Goal: Task Accomplishment & Management: Use online tool/utility

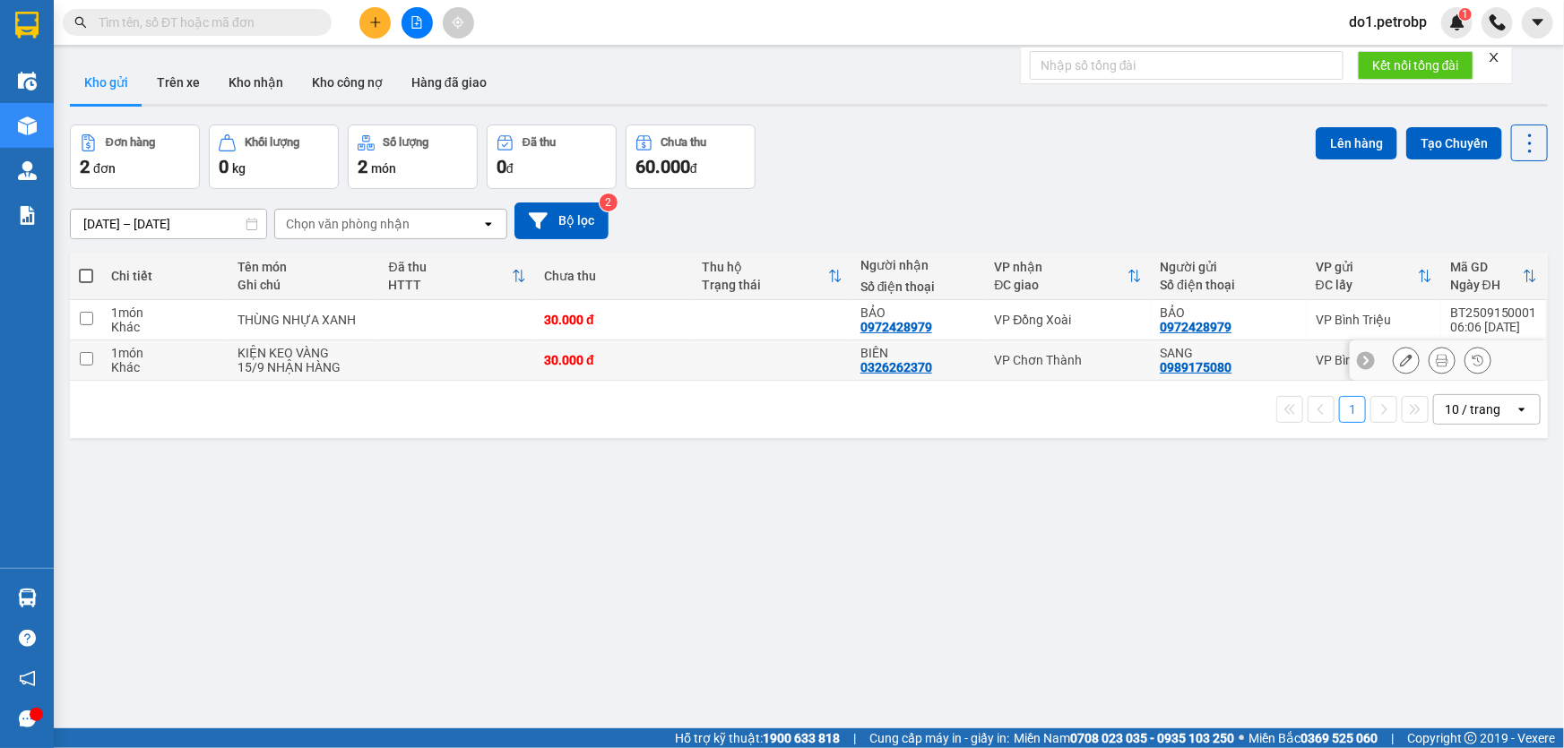
click at [678, 363] on div "30.000 đ" at bounding box center [614, 360] width 140 height 14
checkbox input "true"
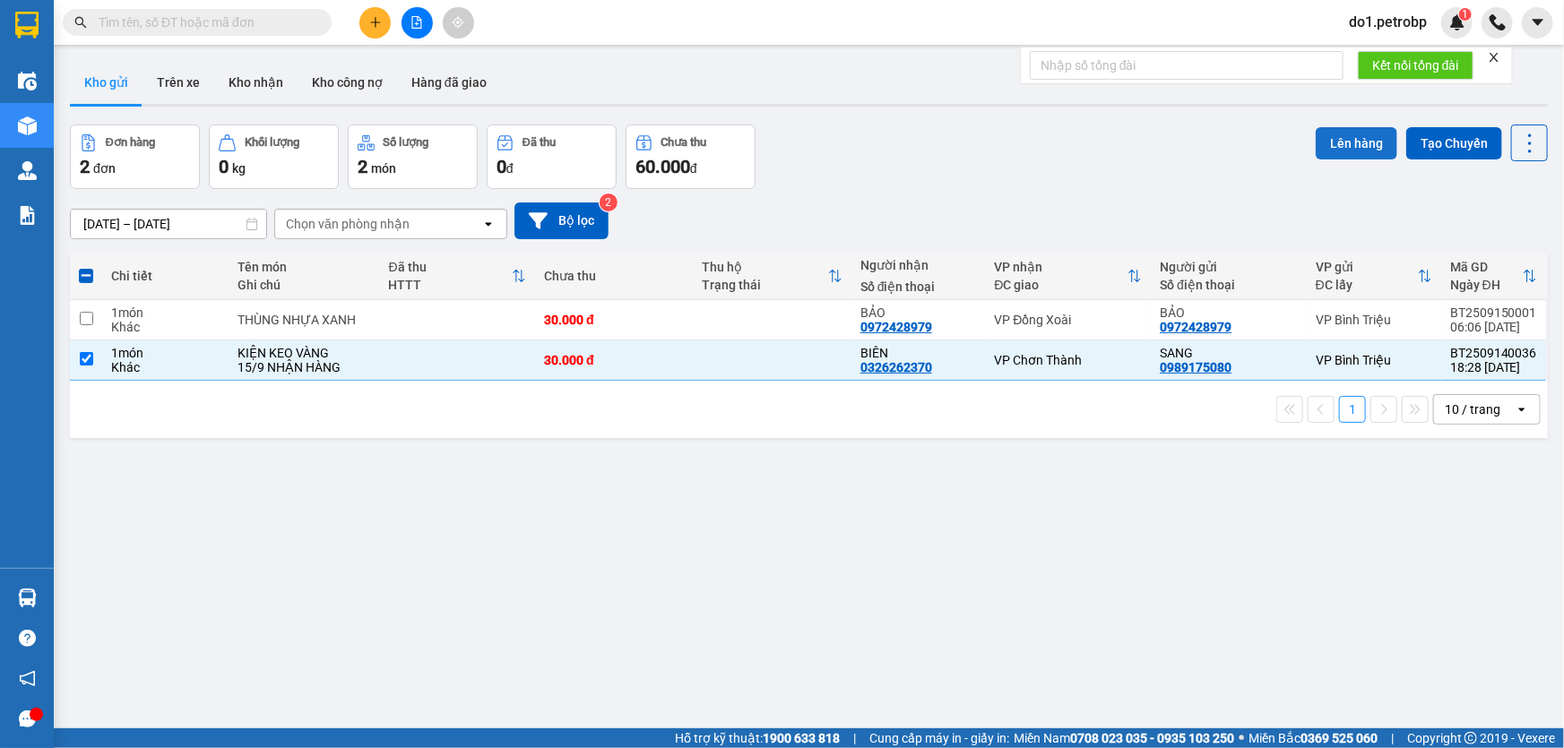
click at [1332, 154] on button "Lên hàng" at bounding box center [1357, 143] width 82 height 32
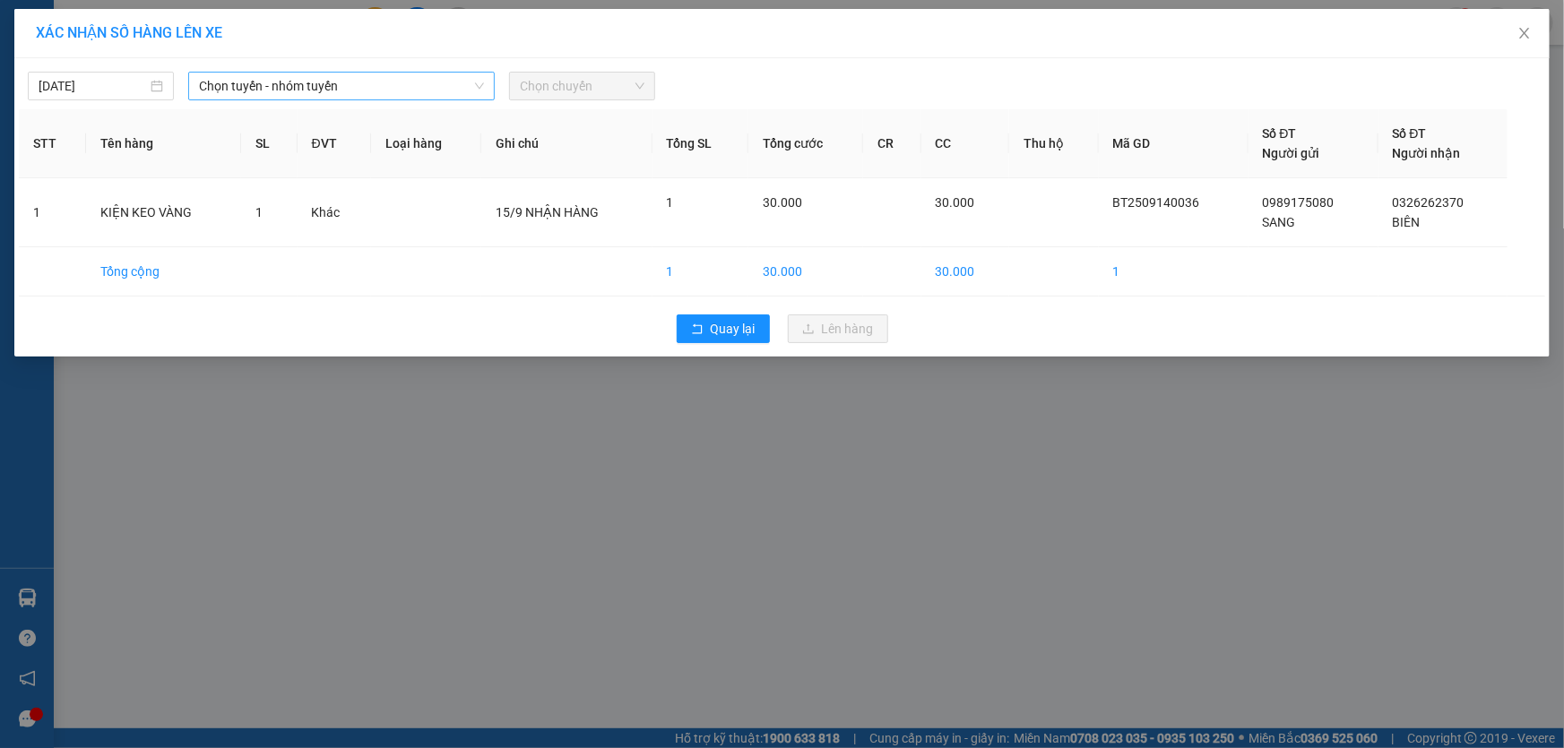
drag, startPoint x: 445, startPoint y: 66, endPoint x: 447, endPoint y: 76, distance: 10.2
click at [446, 68] on div "15/09/2025 Chọn tuyến - nhóm tuyến Chọn chuyến" at bounding box center [782, 82] width 1526 height 38
click at [447, 76] on span "Chọn tuyến - nhóm tuyến" at bounding box center [341, 86] width 285 height 27
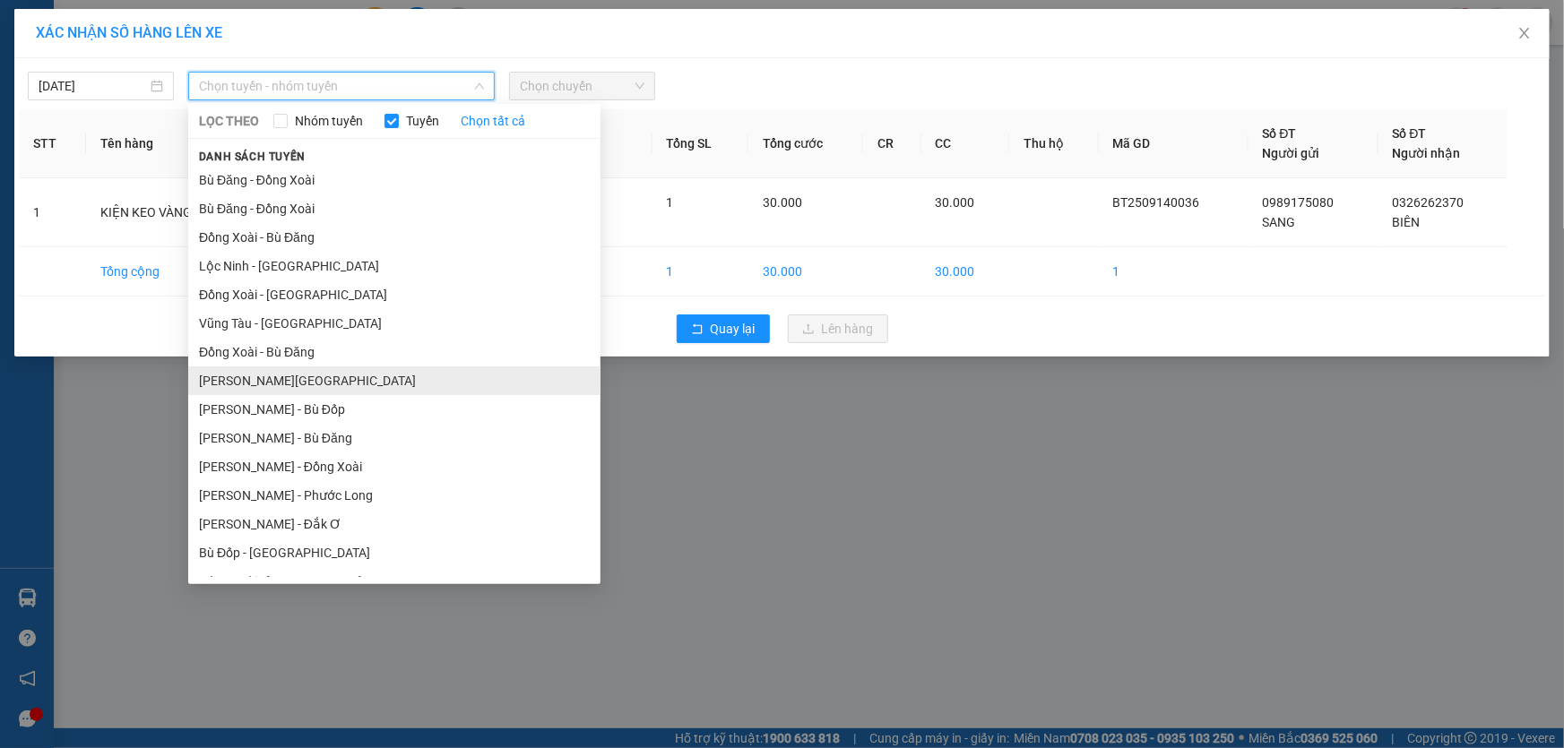
click at [423, 390] on li "Hồ Chí Minh - Lộc Ninh" at bounding box center [394, 381] width 412 height 29
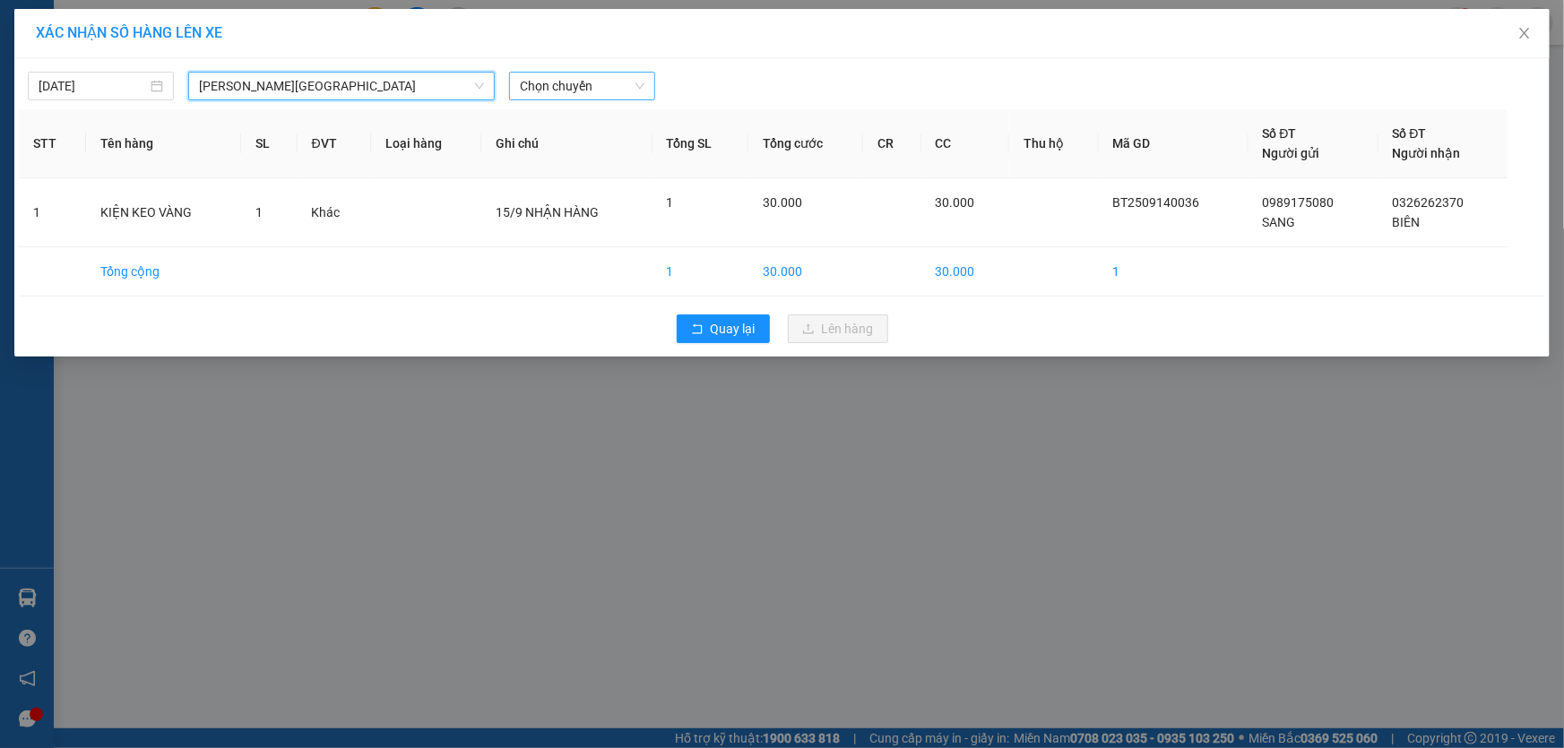
click at [547, 90] on span "Chọn chuyến" at bounding box center [582, 86] width 125 height 27
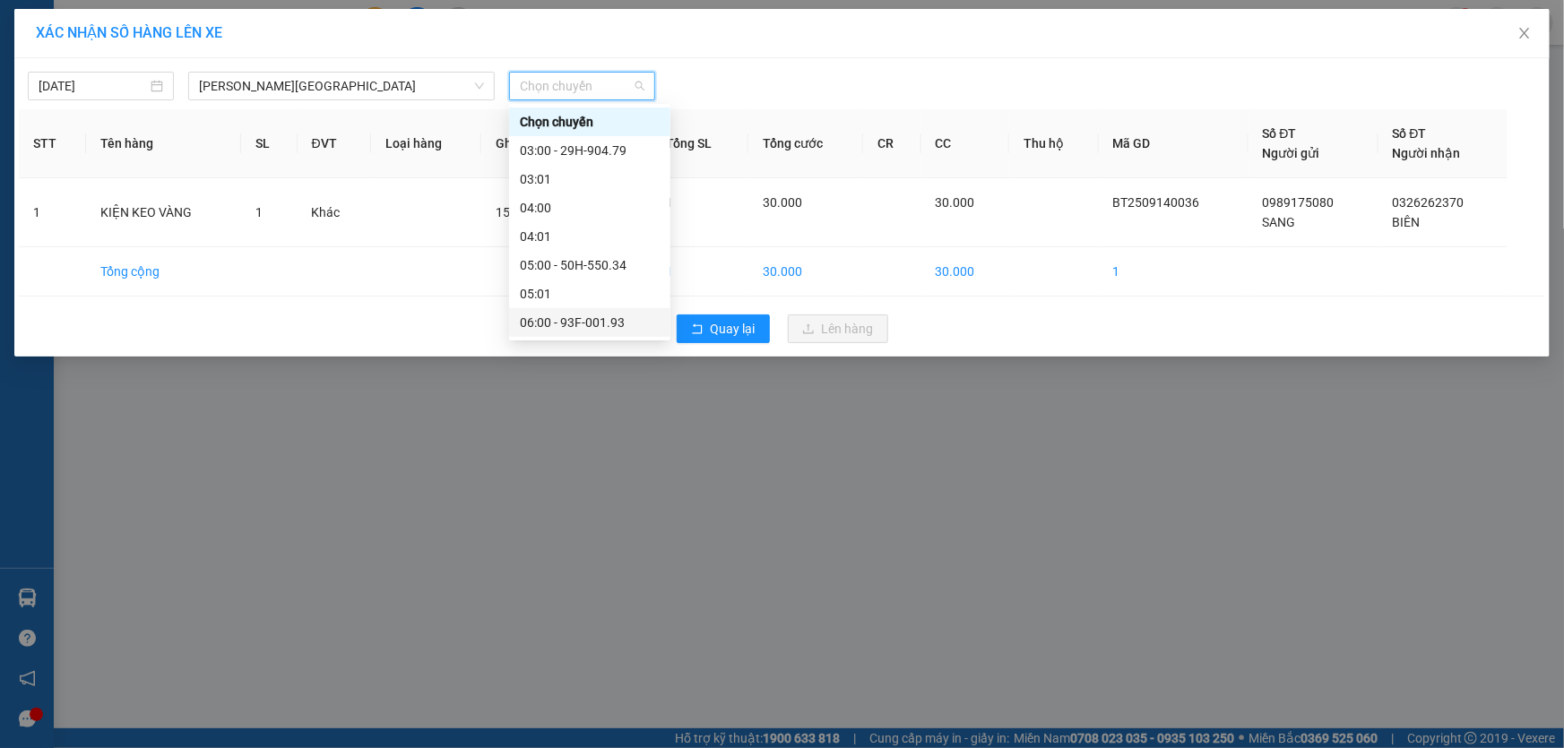
click at [595, 313] on div "06:00 - 93F-001.93" at bounding box center [590, 323] width 140 height 20
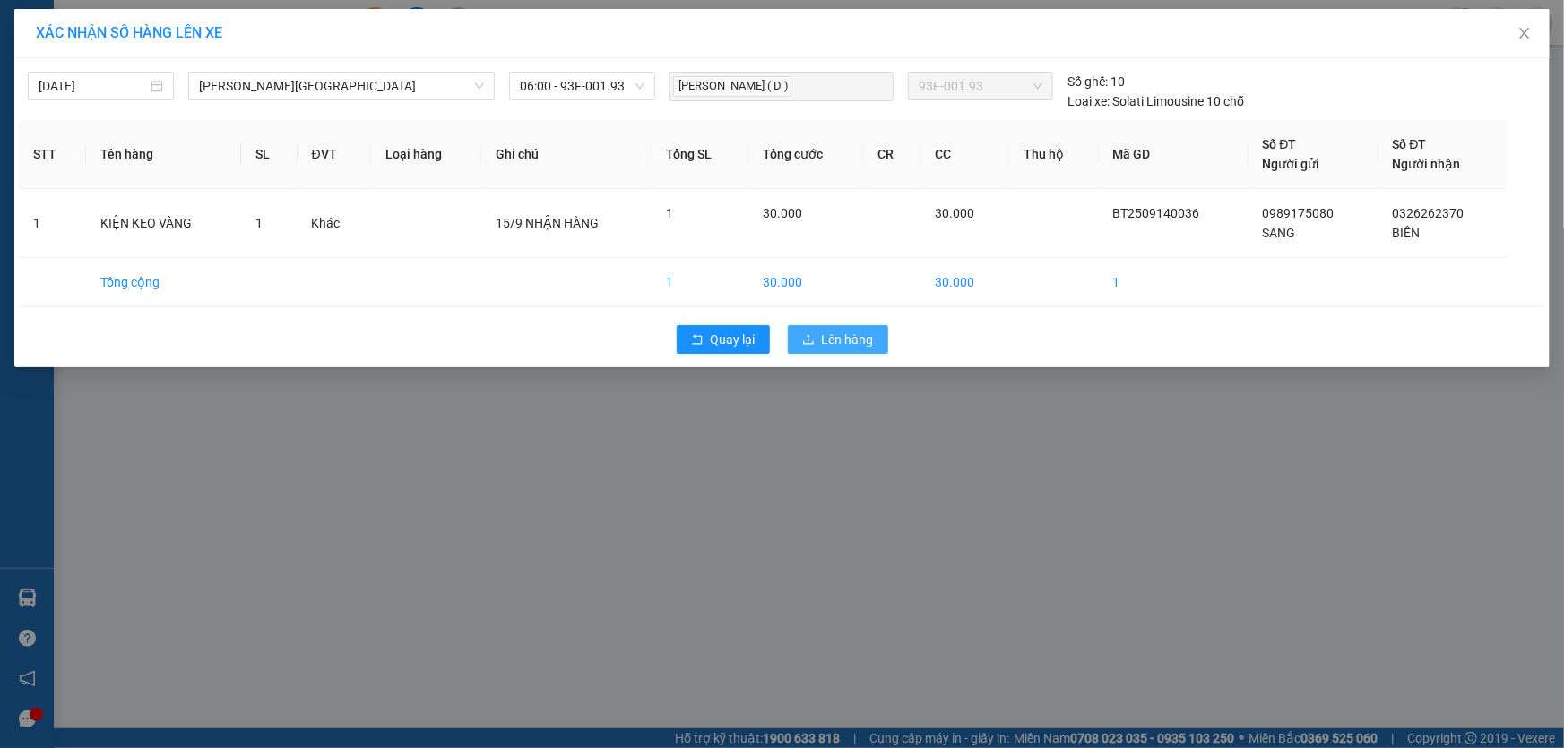
click at [842, 341] on span "Lên hàng" at bounding box center [848, 340] width 52 height 20
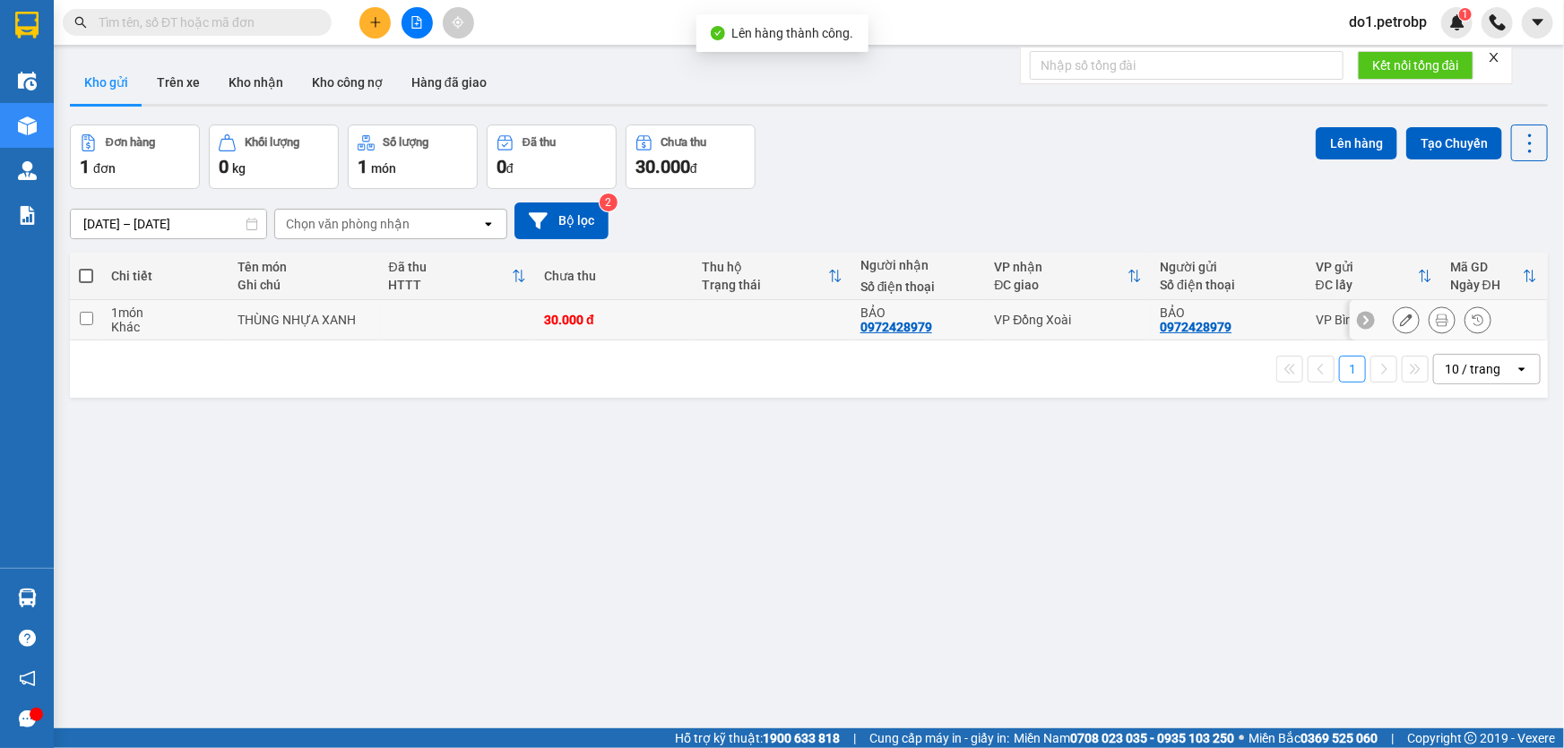
click at [717, 318] on td at bounding box center [773, 320] width 158 height 40
checkbox input "true"
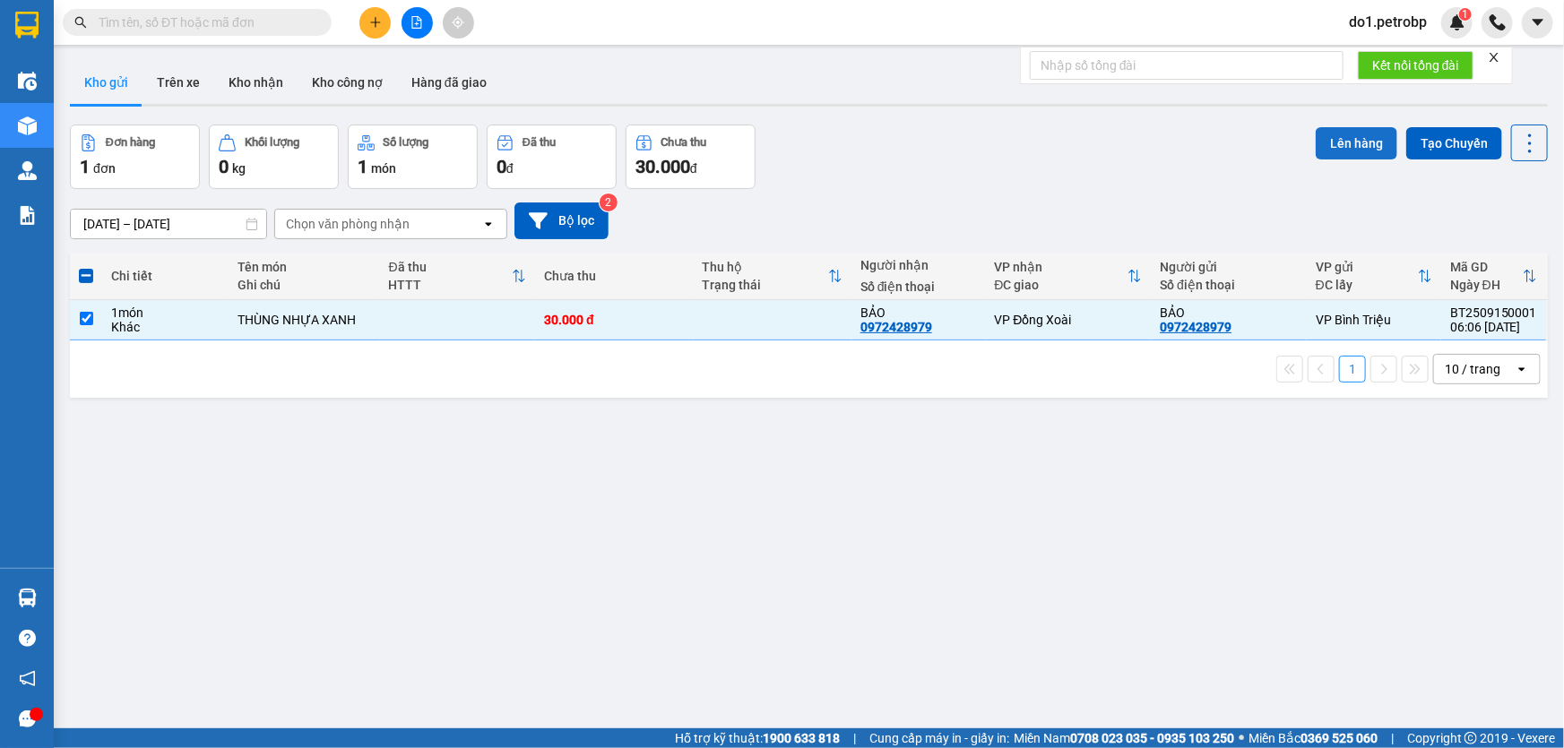
click at [1350, 149] on button "Lên hàng" at bounding box center [1357, 143] width 82 height 32
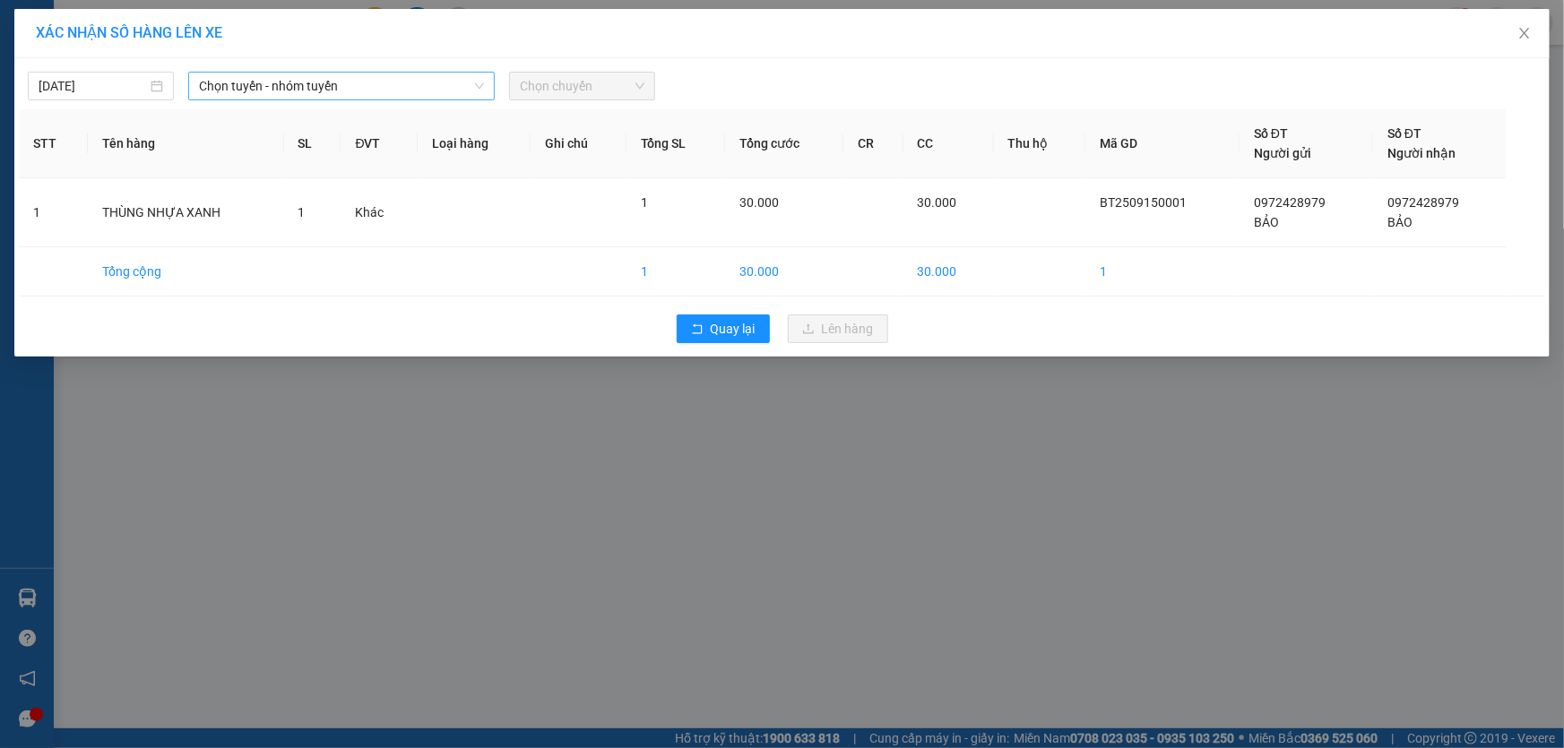
click at [417, 93] on span "Chọn tuyến - nhóm tuyến" at bounding box center [341, 86] width 285 height 27
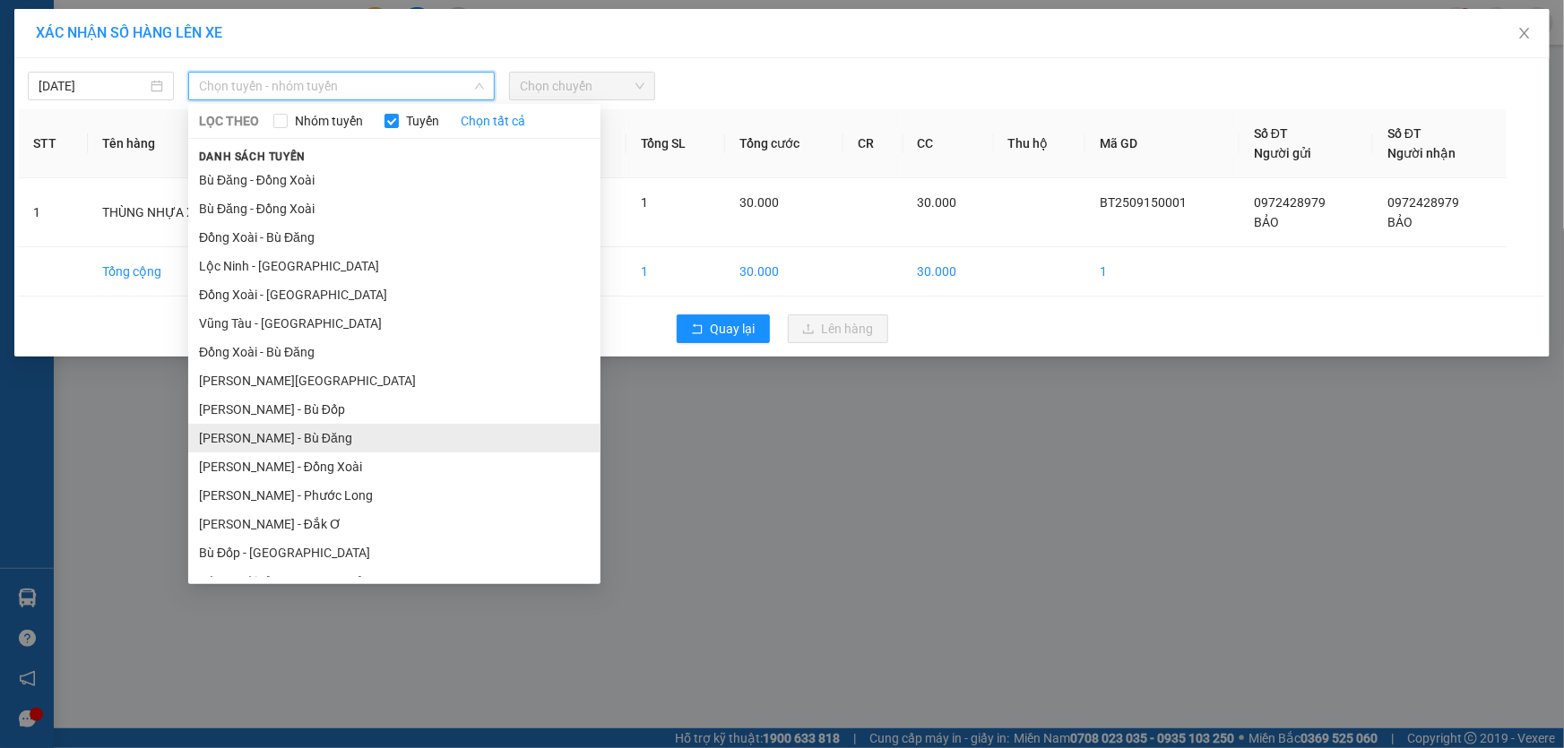
click at [441, 444] on li "Hồ Chí Minh - Bù Đăng" at bounding box center [394, 438] width 412 height 29
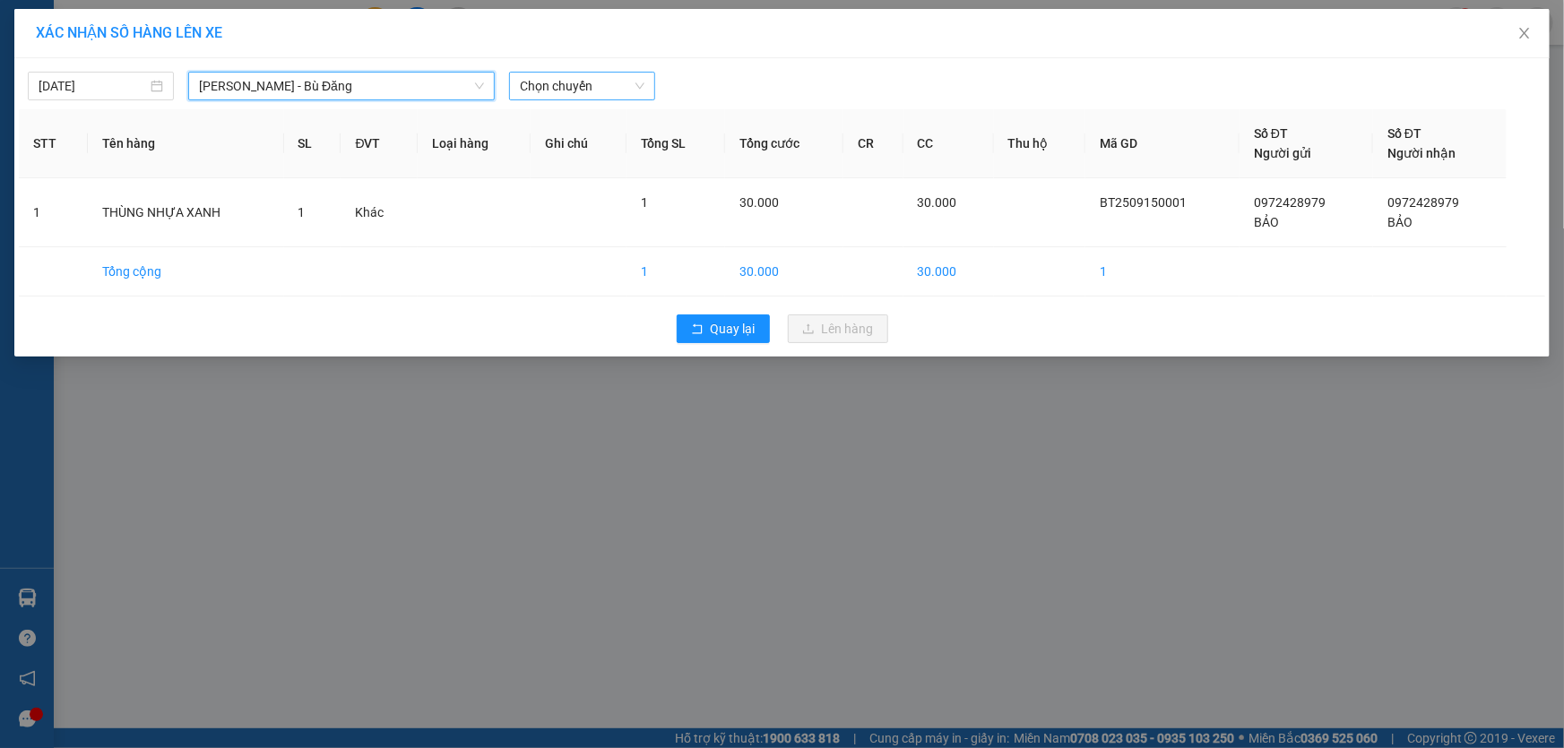
click at [547, 91] on span "Chọn chuyến" at bounding box center [582, 86] width 125 height 27
click at [596, 91] on span "Chọn chuyến" at bounding box center [582, 86] width 125 height 27
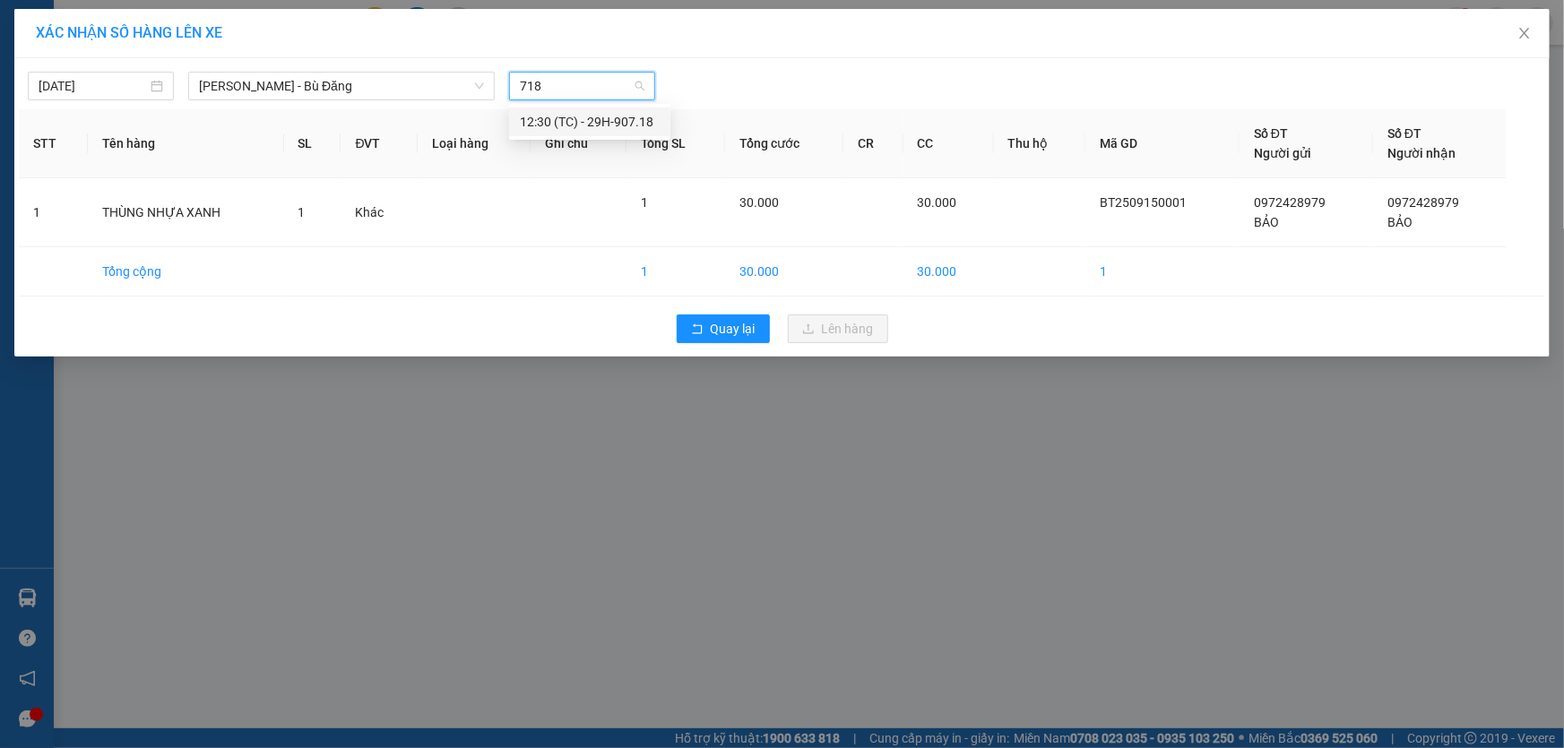
type input "718"
click at [744, 481] on div "XÁC NHẬN SỐ HÀNG LÊN XE 14/09/2025 Hồ Chí Minh - Bù Đăng LỌC THEO Nhóm tuyến Tu…" at bounding box center [782, 374] width 1564 height 748
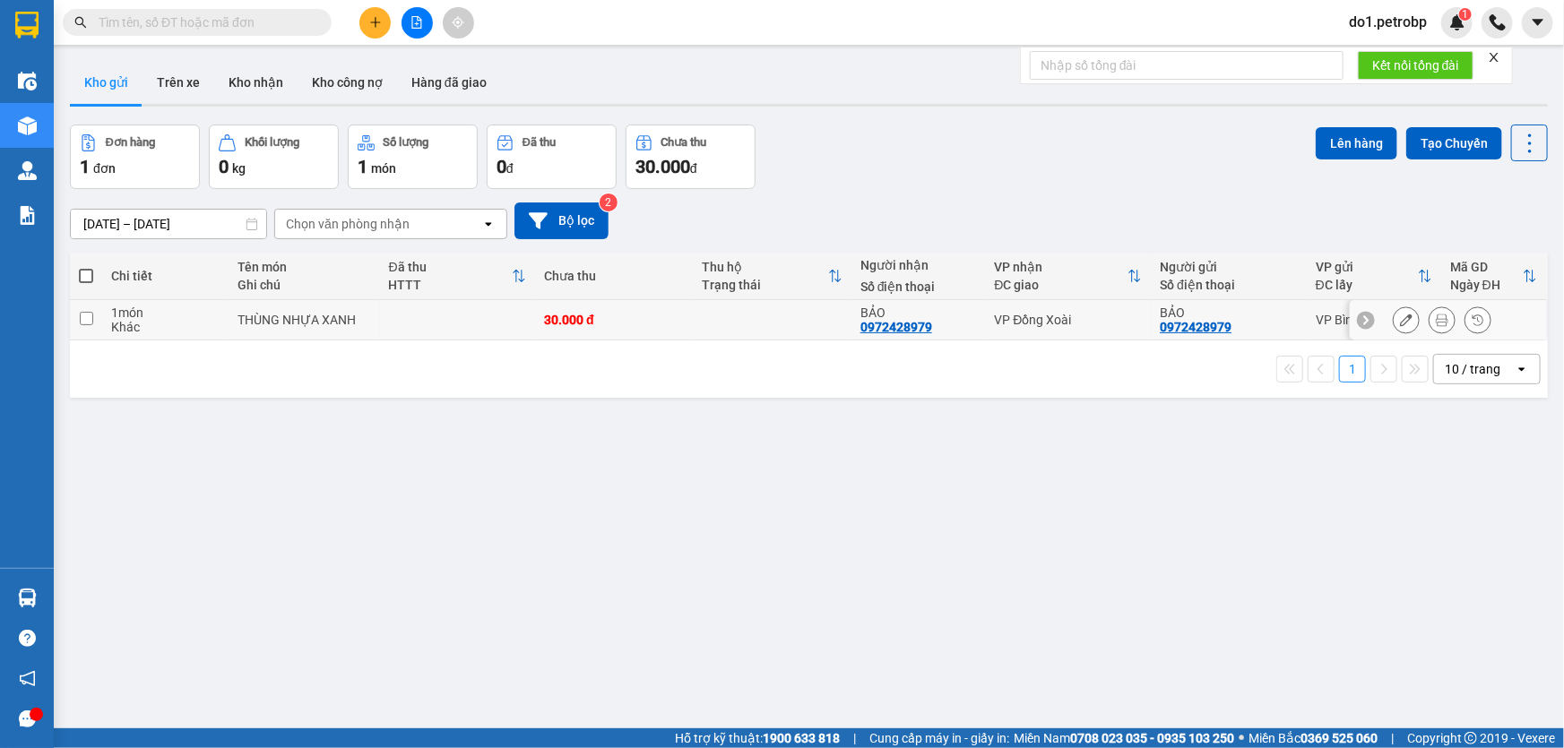
click at [697, 319] on td at bounding box center [773, 320] width 158 height 40
checkbox input "true"
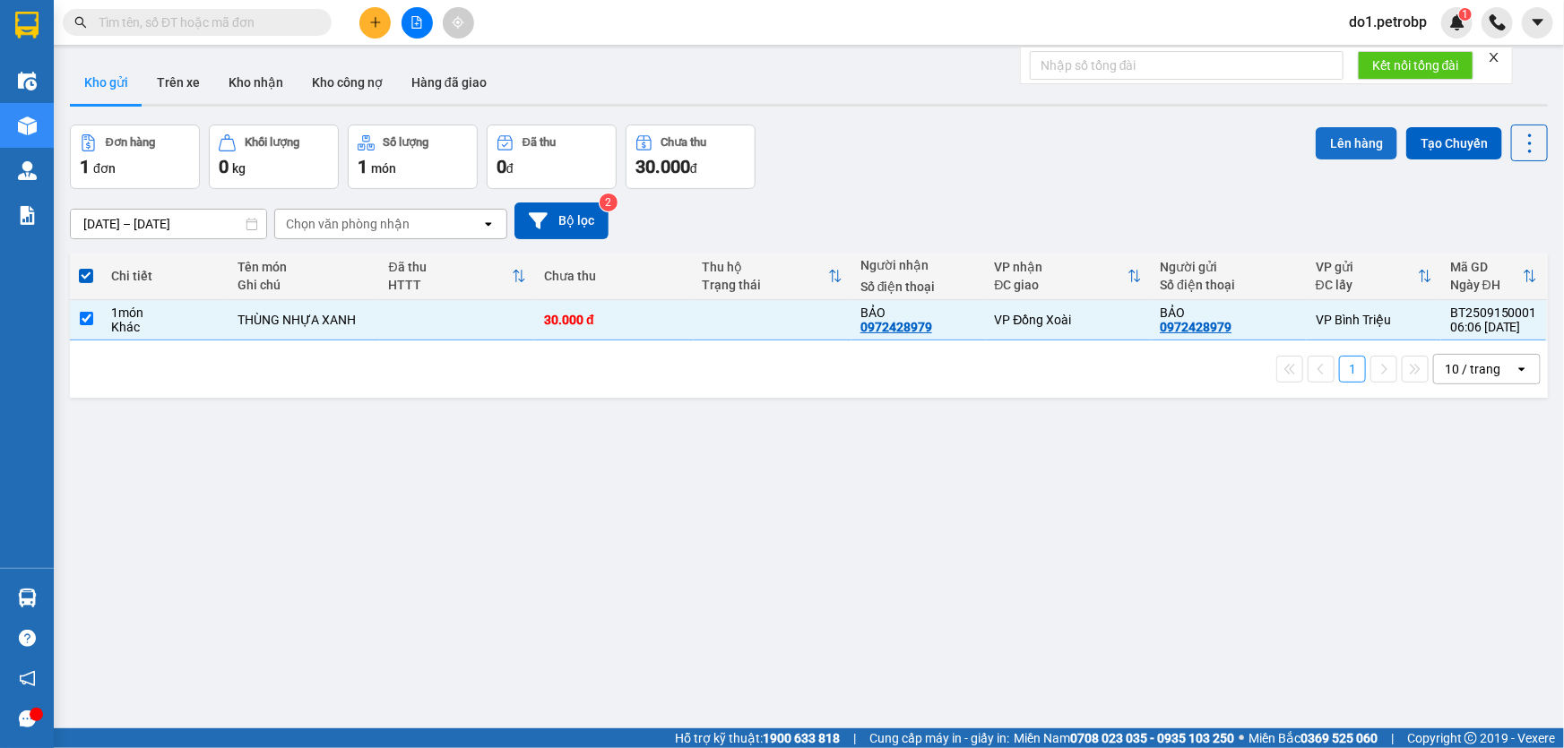
click at [1341, 139] on button "Lên hàng" at bounding box center [1357, 143] width 82 height 32
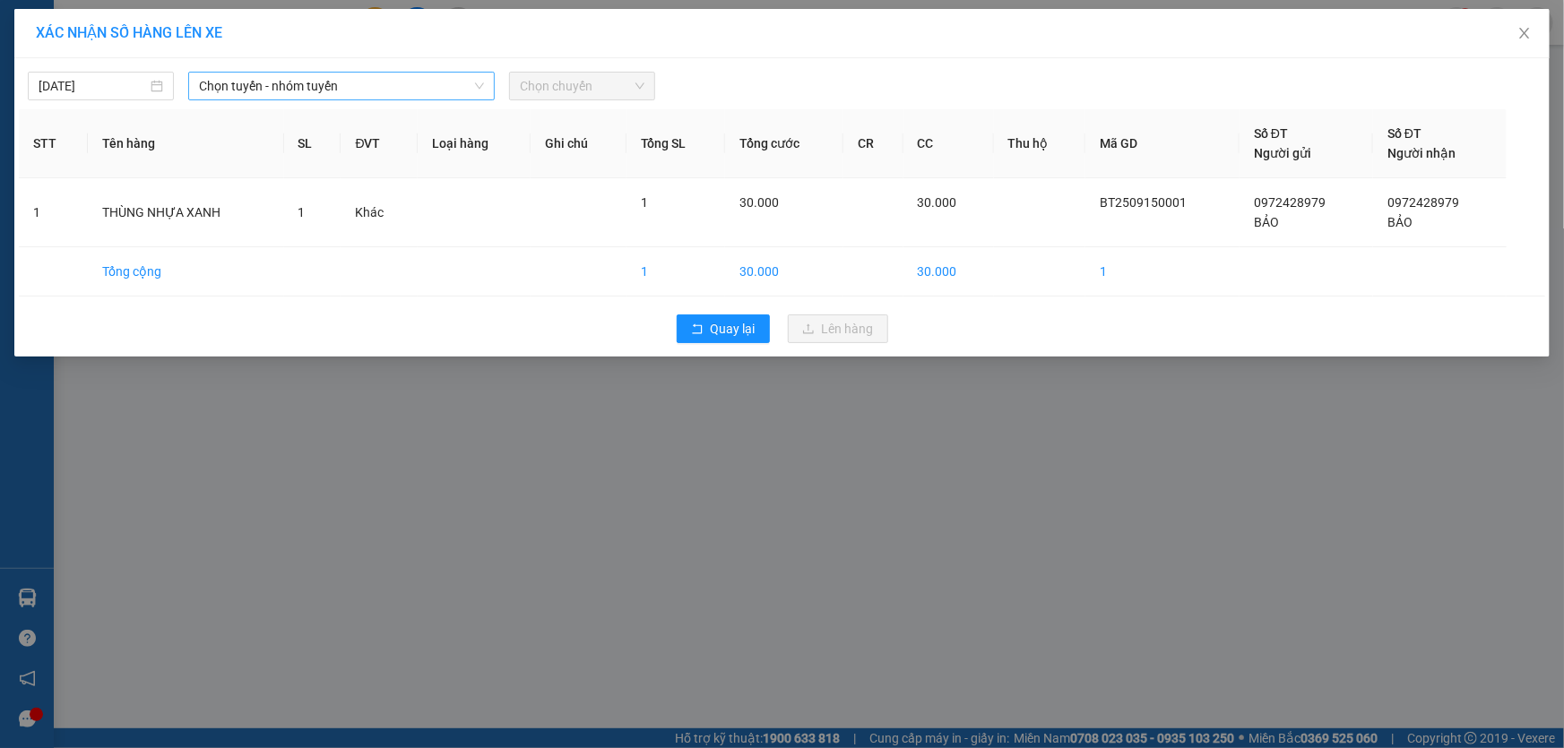
click at [425, 84] on span "Chọn tuyến - nhóm tuyến" at bounding box center [341, 86] width 285 height 27
click at [363, 83] on span "Chọn tuyến - nhóm tuyến" at bounding box center [341, 86] width 285 height 27
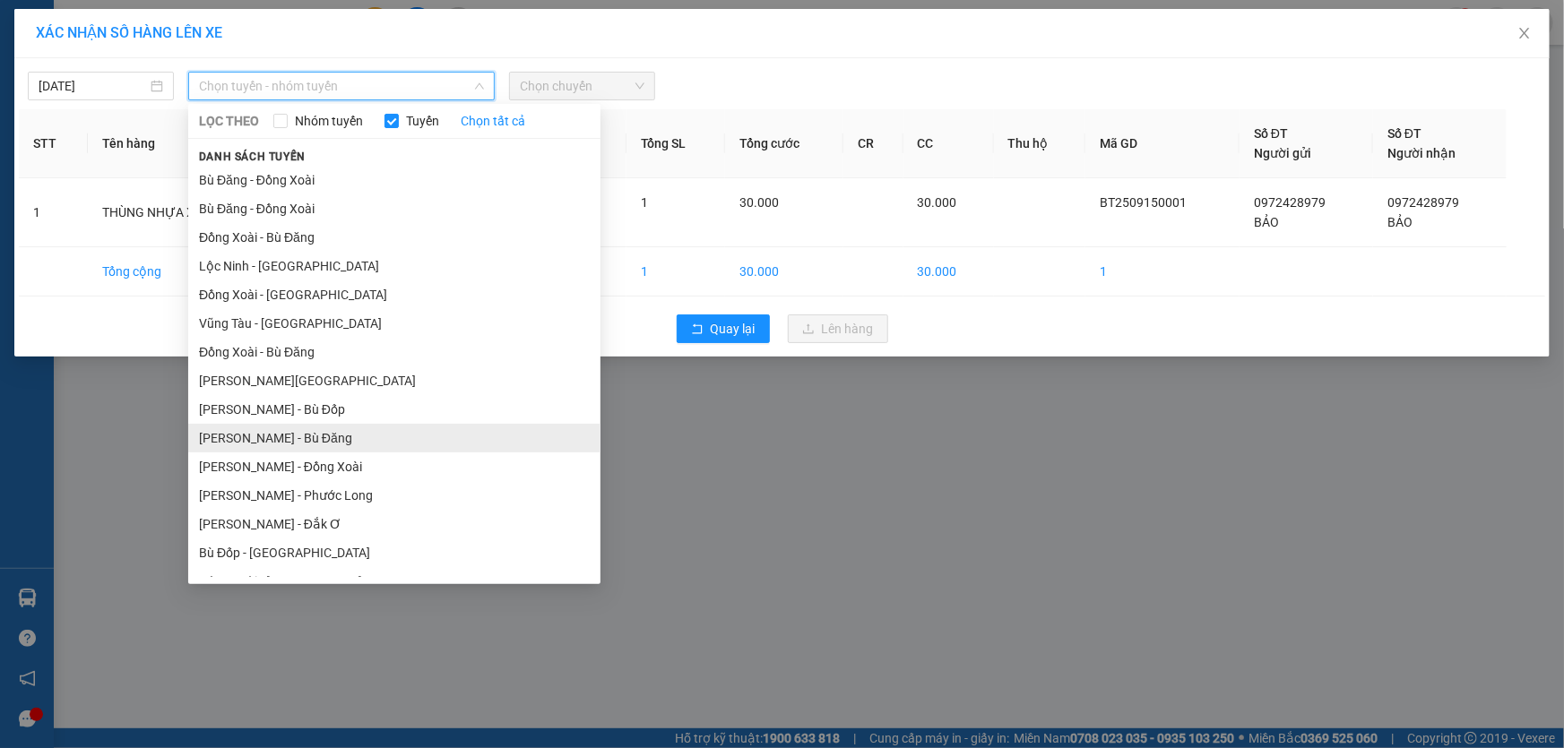
click at [409, 445] on li "Hồ Chí Minh - Bù Đăng" at bounding box center [394, 438] width 412 height 29
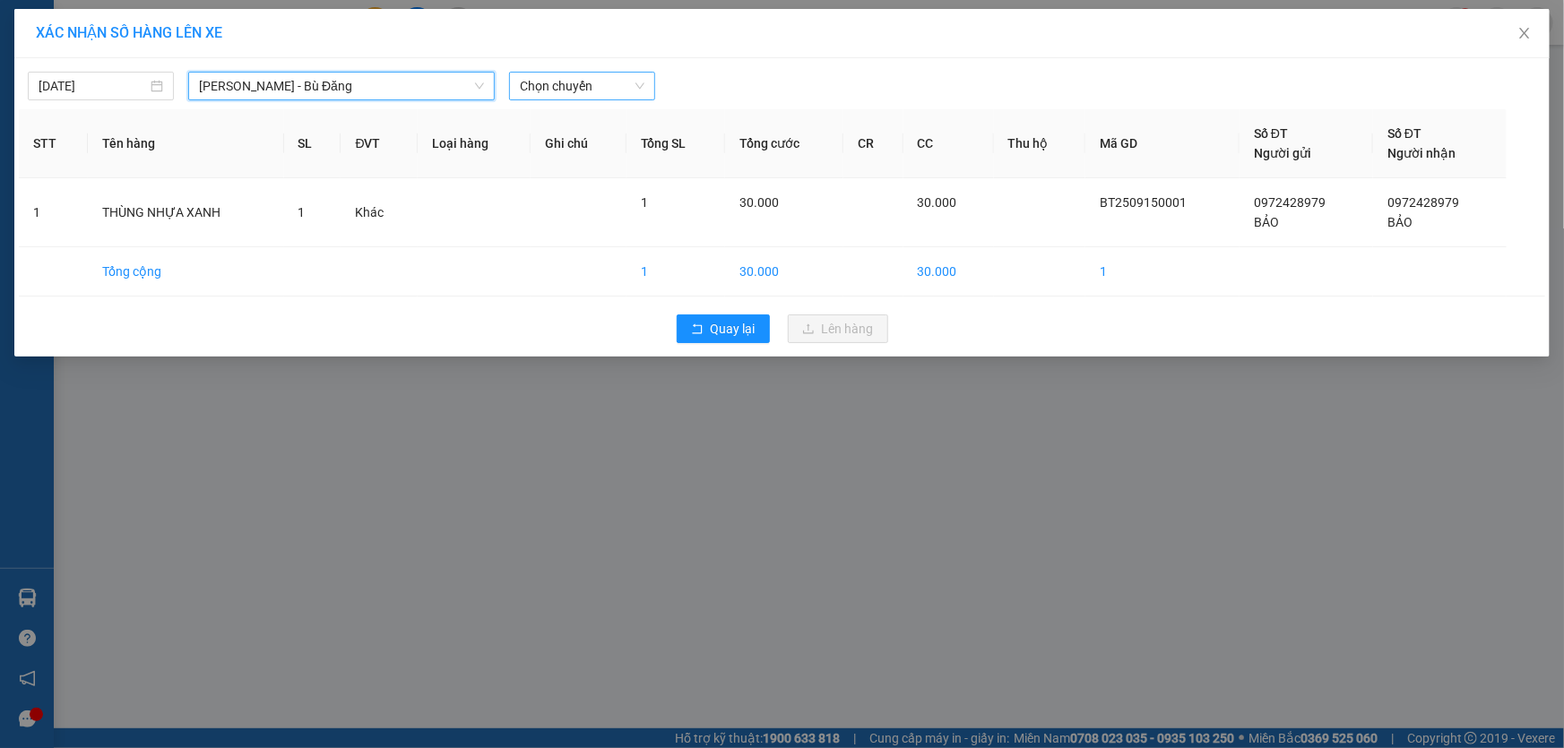
click at [564, 75] on span "Chọn chuyến" at bounding box center [582, 86] width 125 height 27
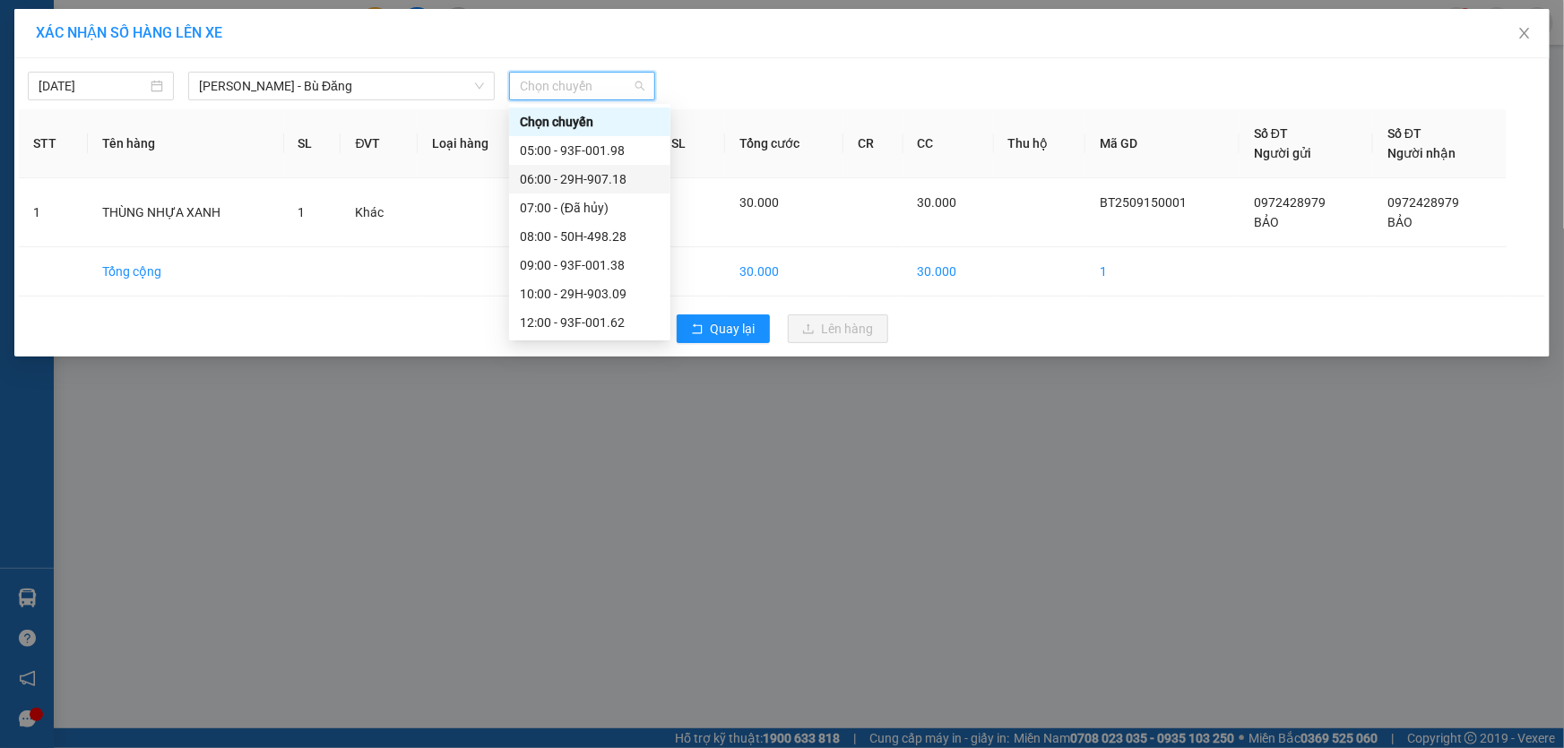
click at [608, 174] on div "06:00 - 29H-907.18" at bounding box center [590, 179] width 140 height 20
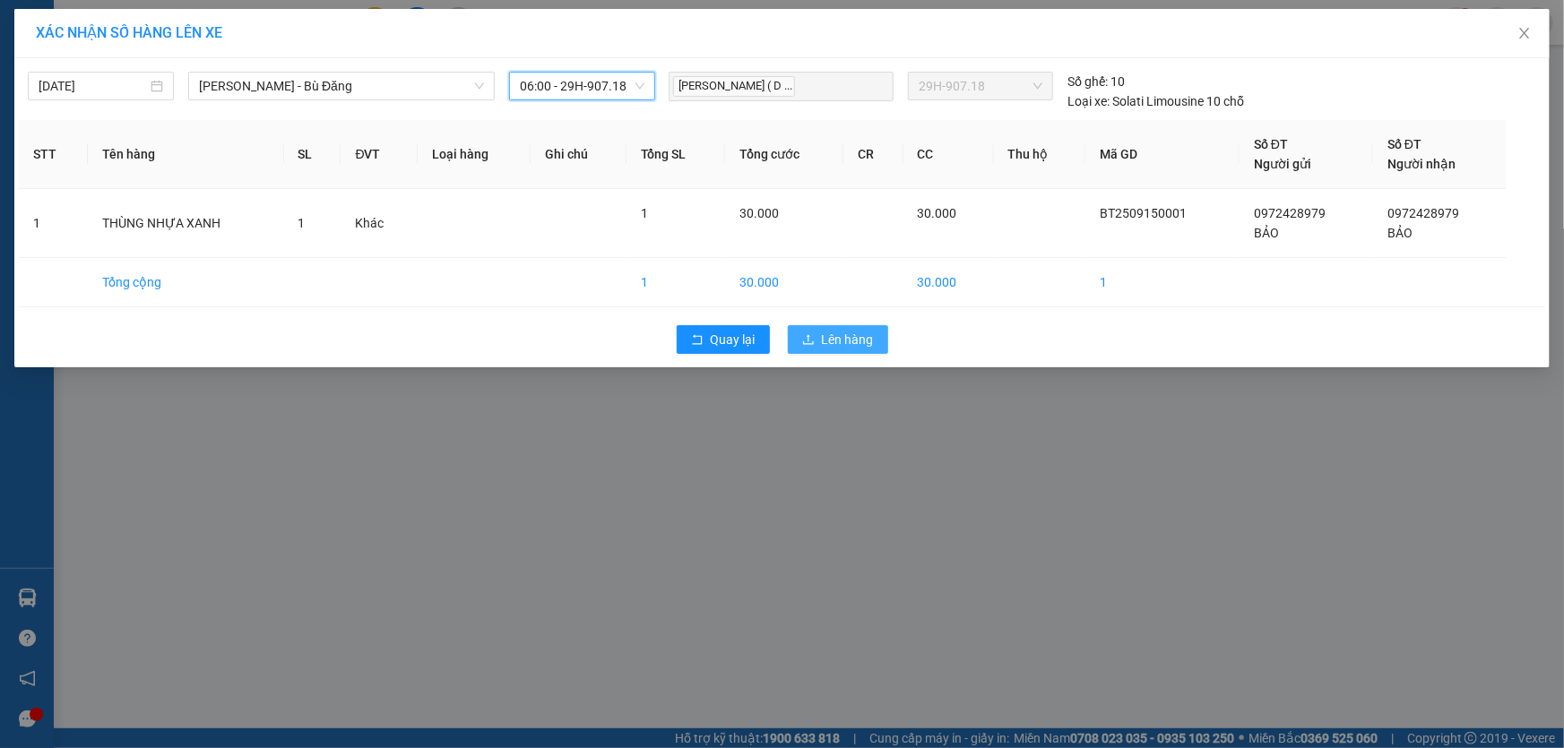
click at [857, 341] on span "Lên hàng" at bounding box center [848, 340] width 52 height 20
